Goal: Check status: Check status

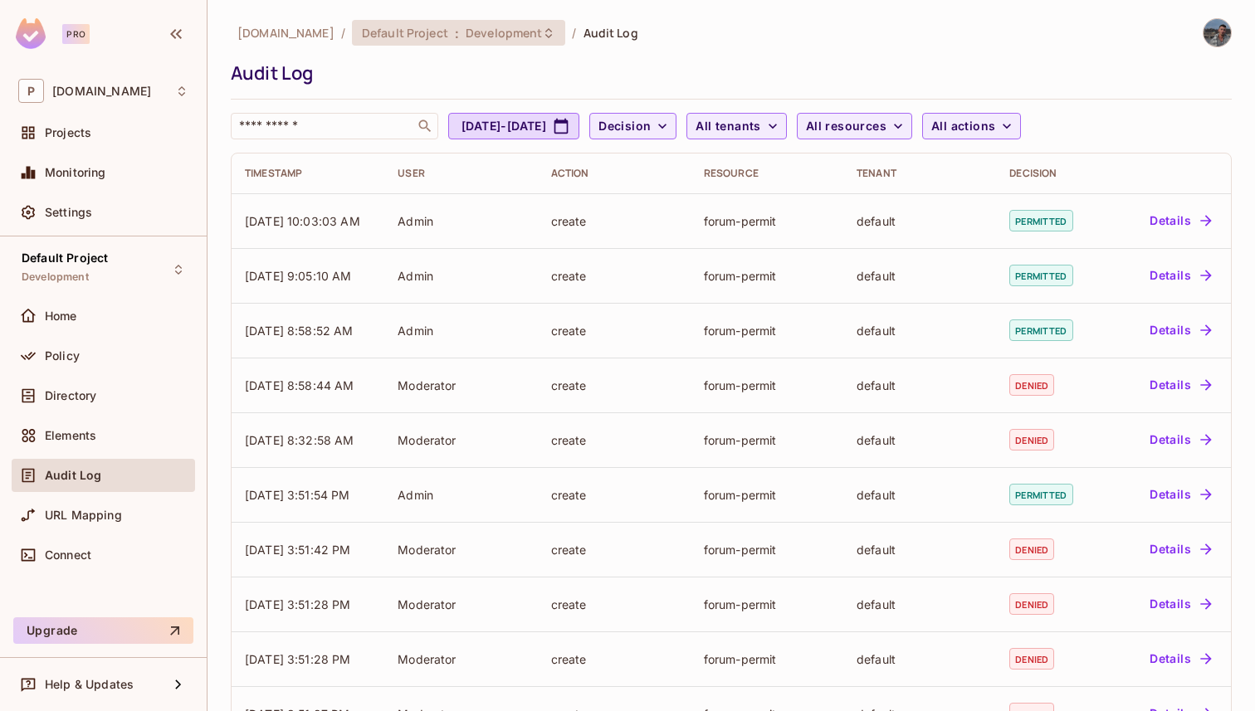
click at [427, 44] on div "Default Project : Development" at bounding box center [459, 33] width 214 height 26
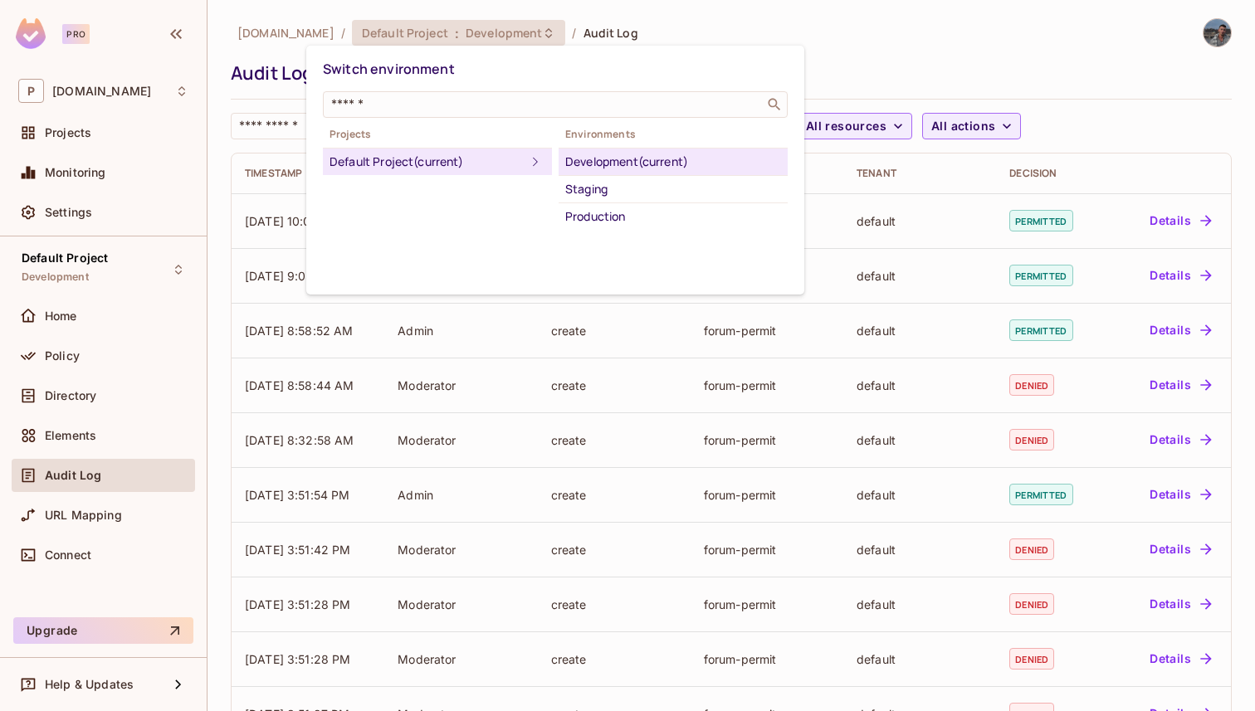
click at [592, 197] on div "Staging" at bounding box center [673, 189] width 216 height 20
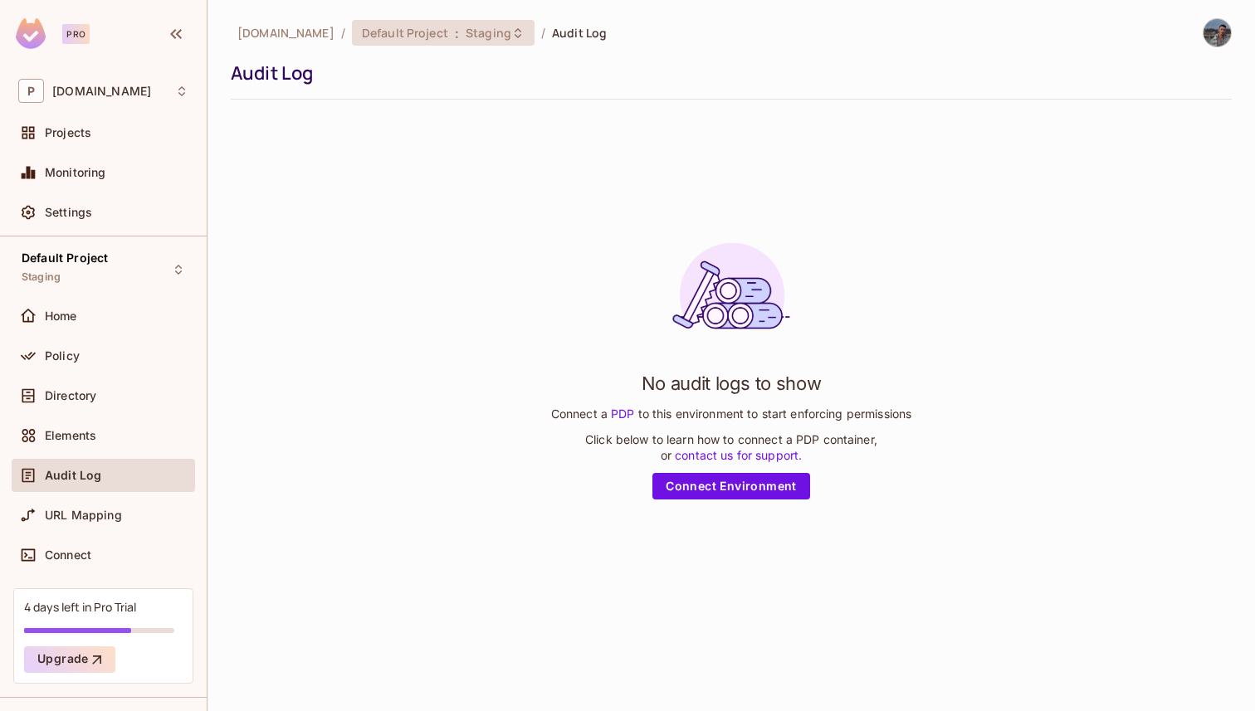
click at [466, 37] on span "Staging" at bounding box center [489, 33] width 46 height 16
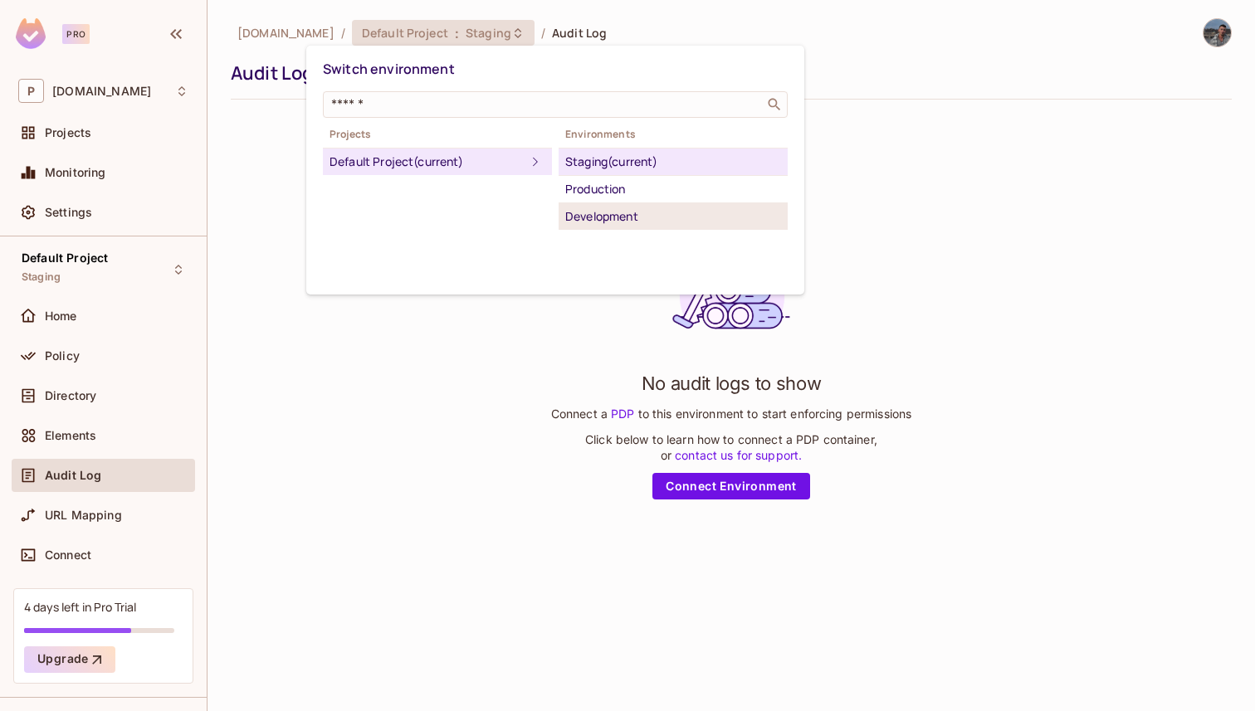
click at [614, 203] on li "Development" at bounding box center [672, 216] width 229 height 27
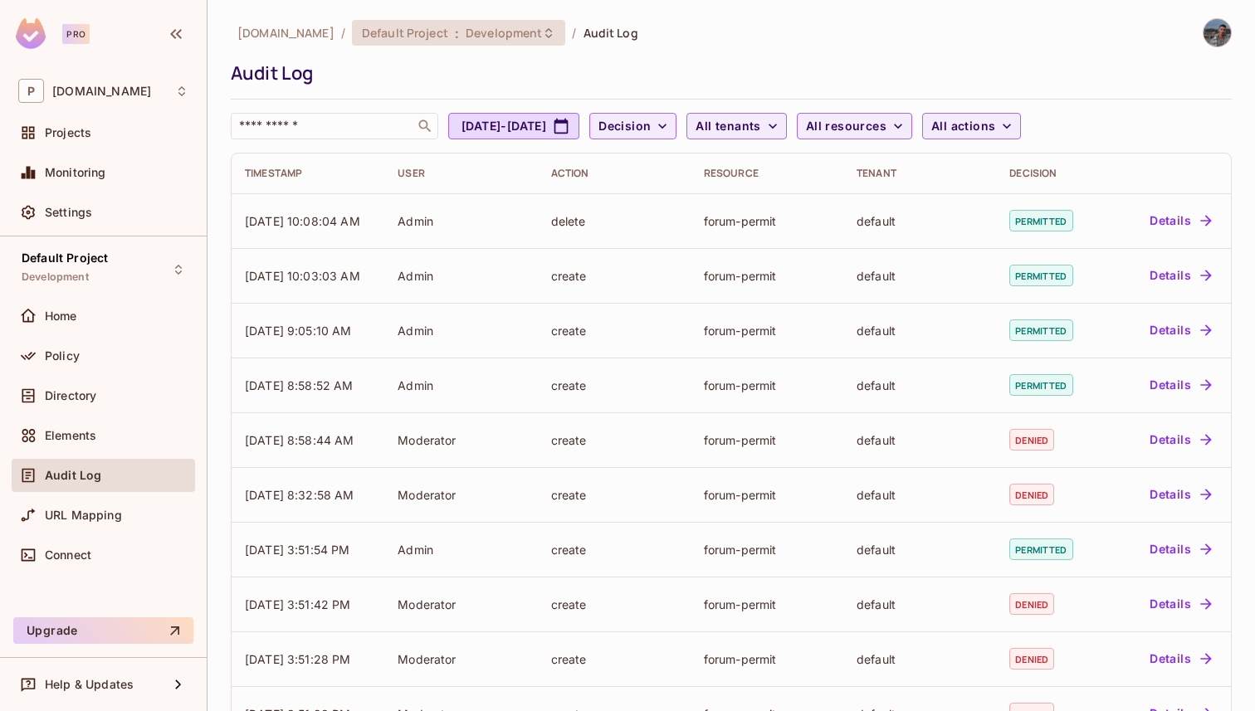
click at [352, 20] on div "Default Project : Development" at bounding box center [459, 33] width 214 height 26
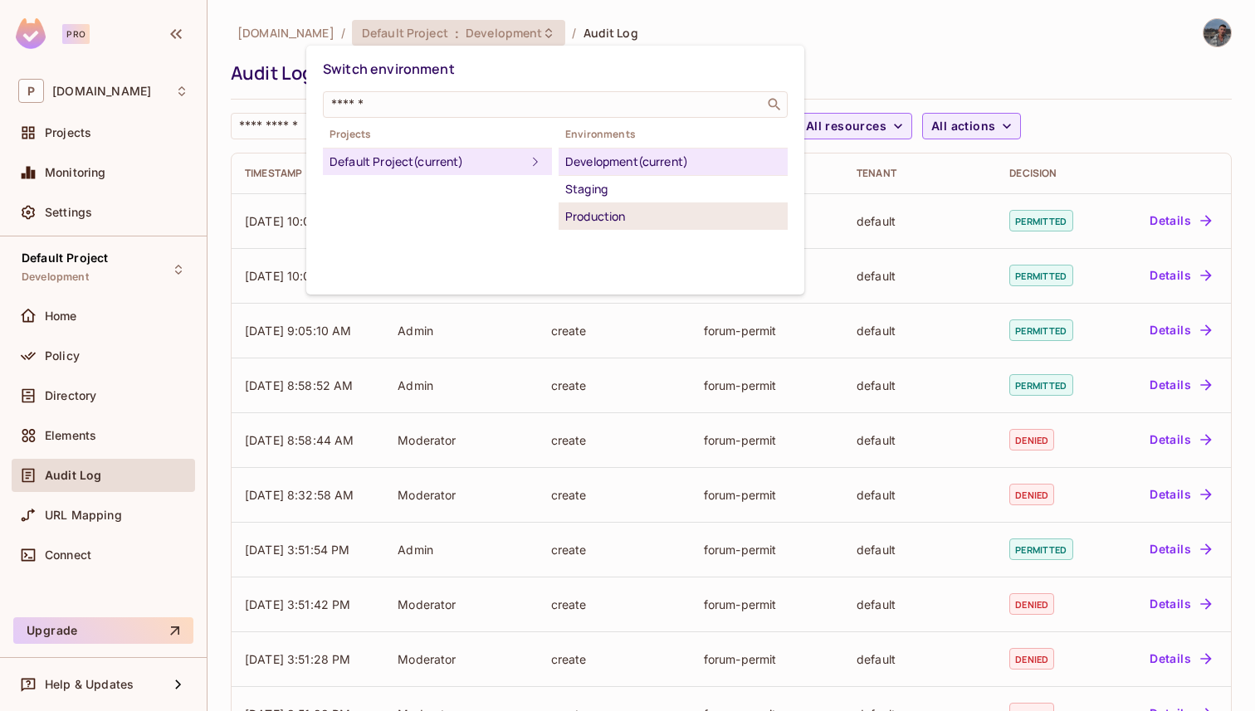
click at [595, 222] on div "Production" at bounding box center [673, 217] width 216 height 20
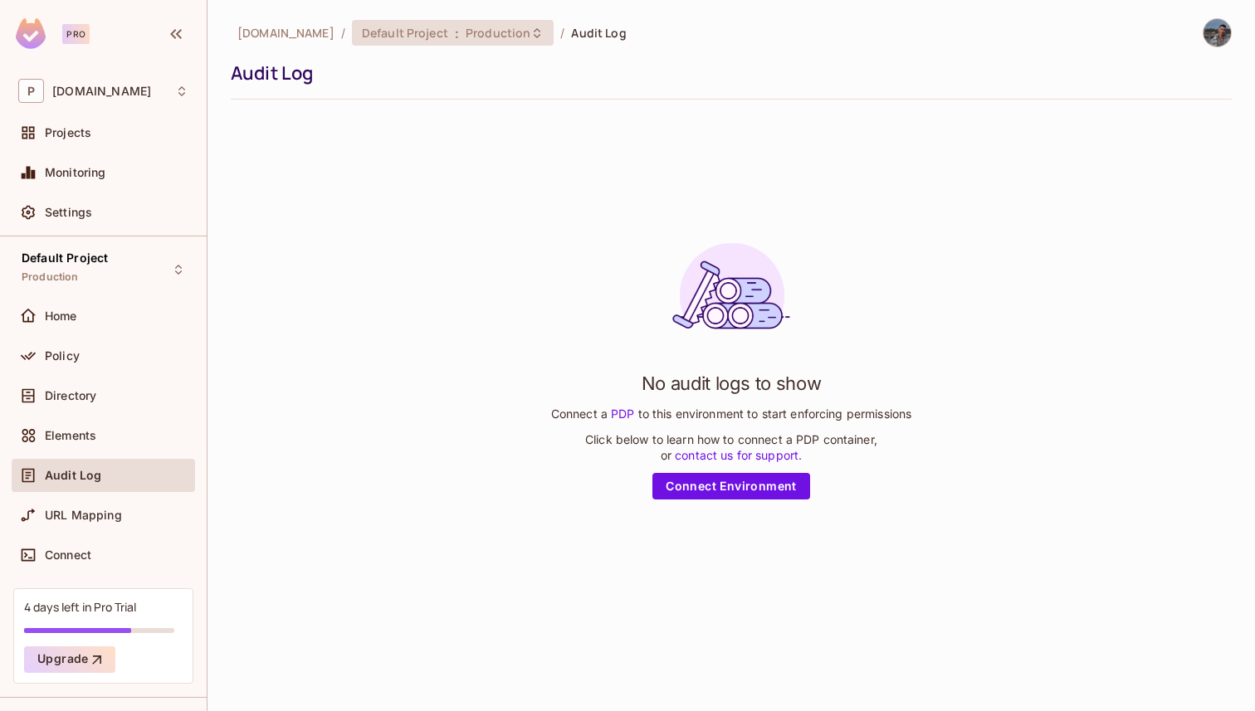
click at [372, 31] on span "Default Project" at bounding box center [405, 33] width 86 height 16
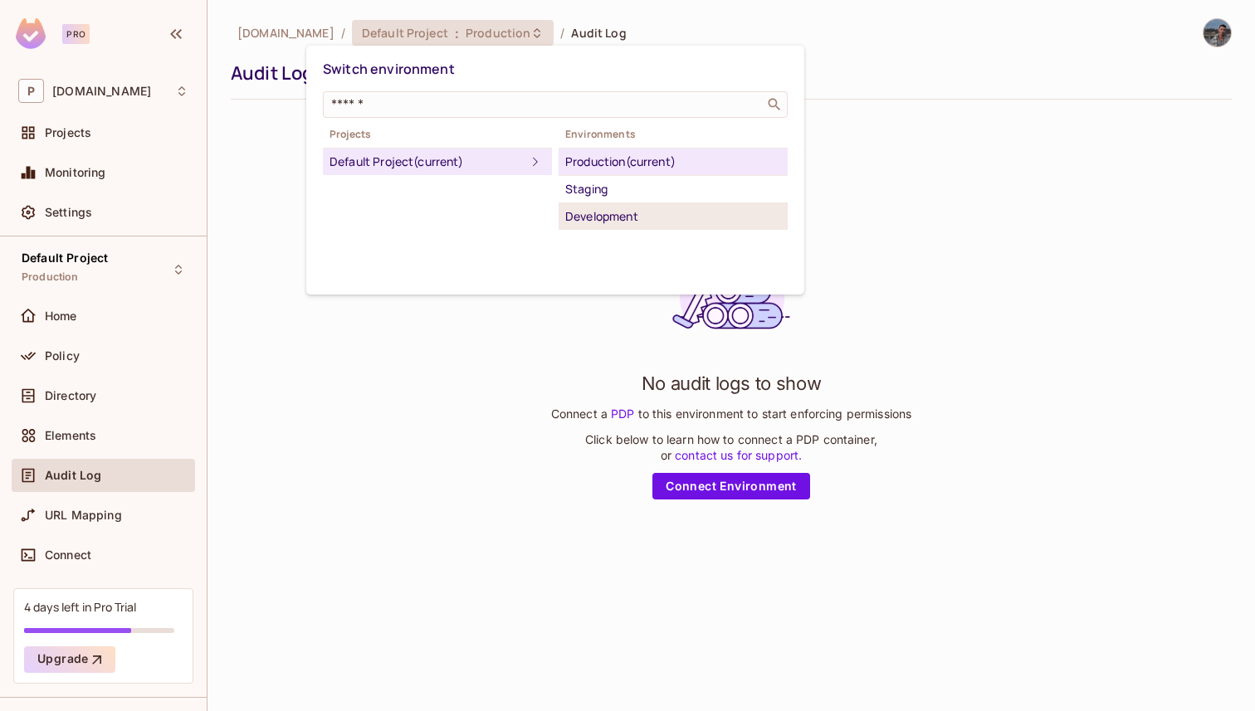
click at [641, 212] on div "Development" at bounding box center [673, 217] width 216 height 20
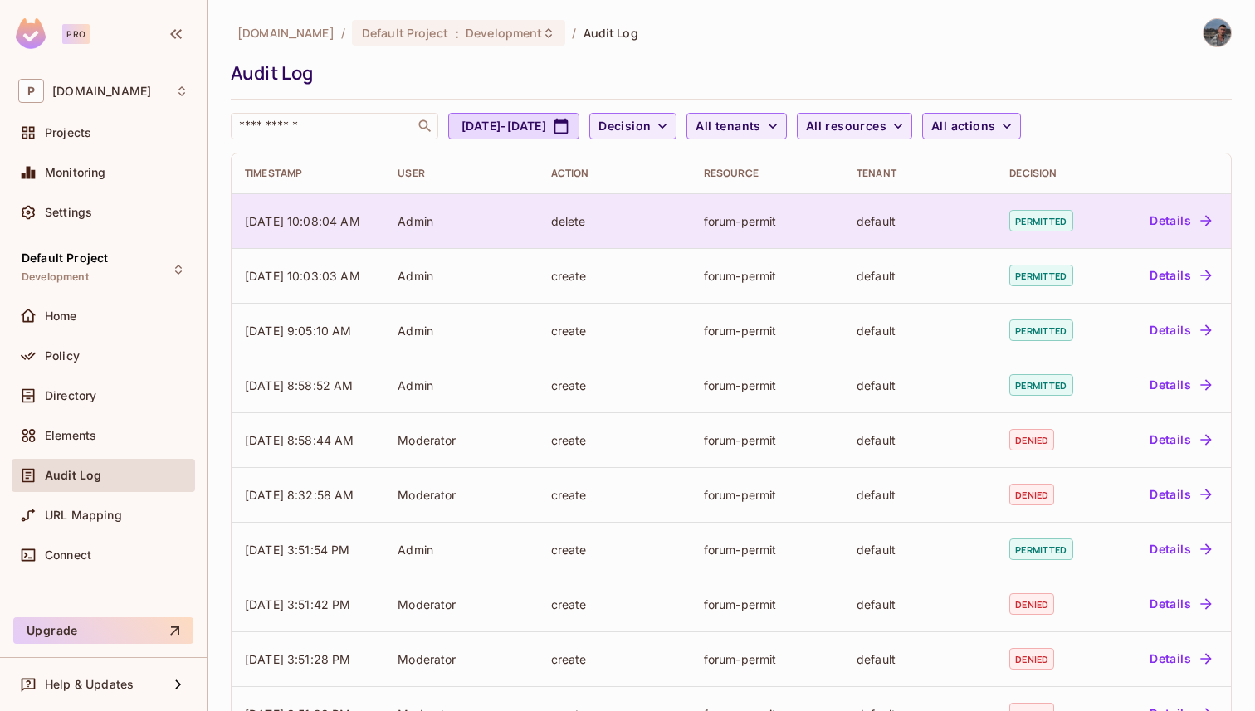
click at [1118, 218] on td "Details" at bounding box center [1168, 220] width 124 height 55
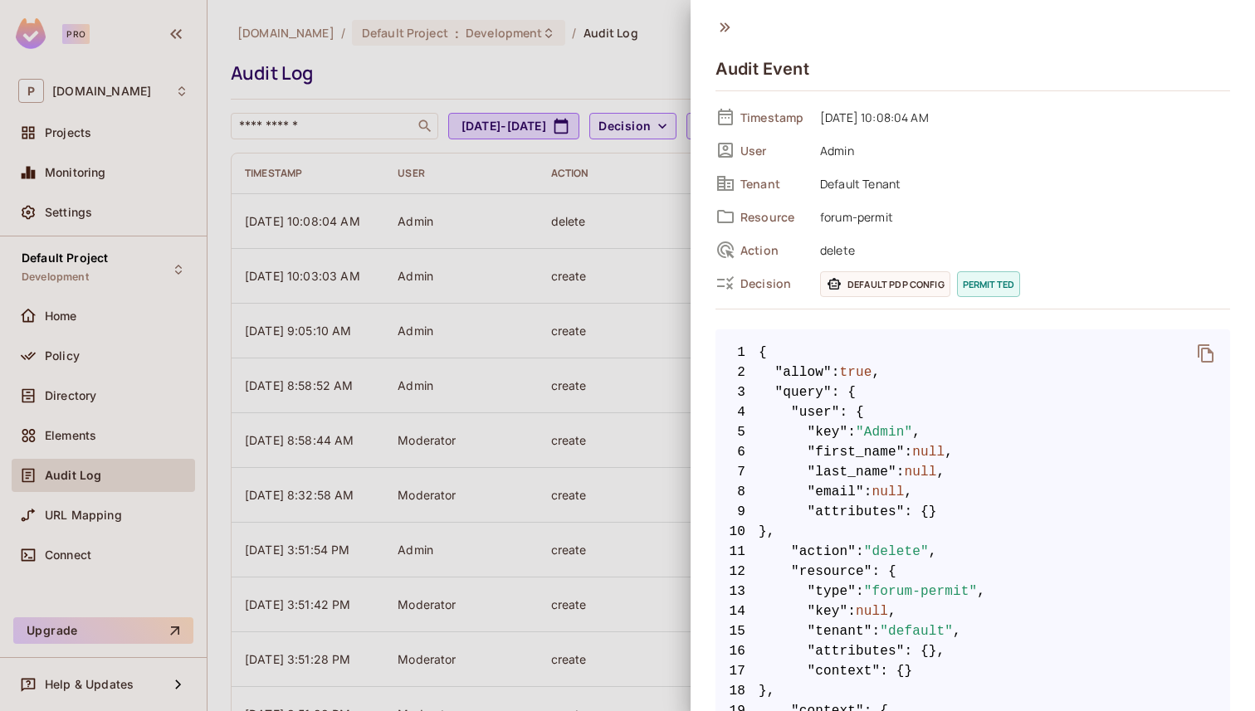
click at [723, 27] on icon at bounding box center [724, 27] width 18 height 18
